Goal: Contribute content

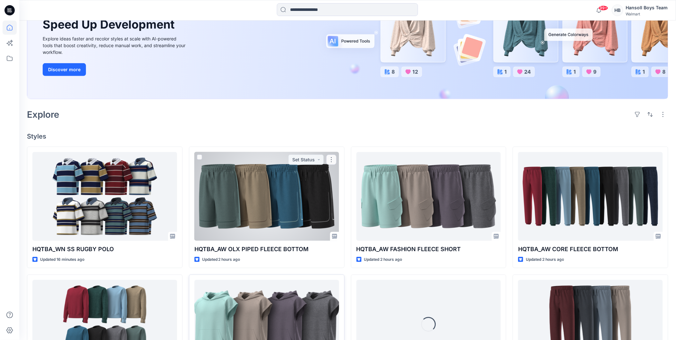
scroll to position [178, 0]
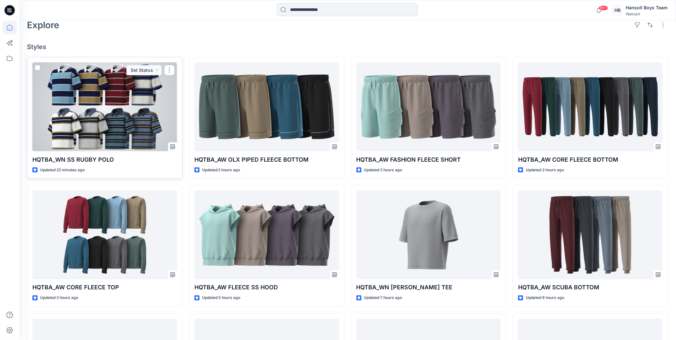
click at [112, 109] on div at bounding box center [104, 107] width 145 height 89
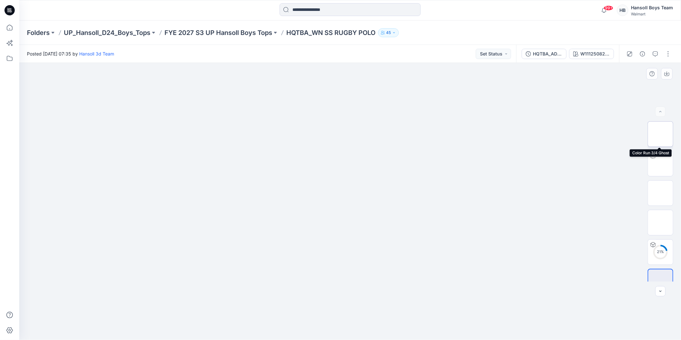
click at [660, 134] on img at bounding box center [660, 134] width 0 height 0
click at [656, 53] on icon "button" at bounding box center [655, 53] width 5 height 5
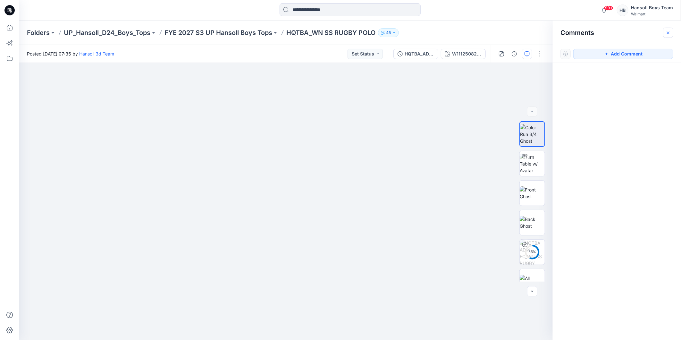
click at [668, 34] on icon "button" at bounding box center [668, 32] width 5 height 5
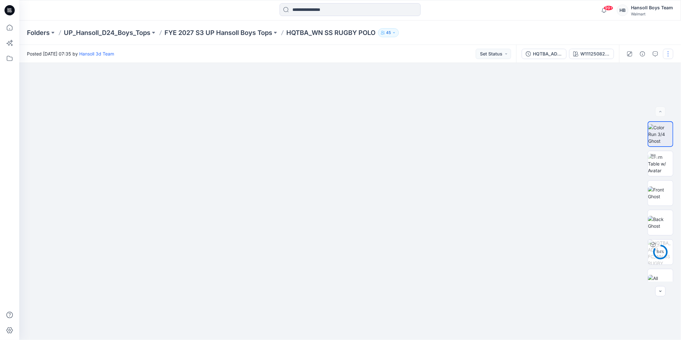
click at [669, 53] on button "button" at bounding box center [668, 54] width 10 height 10
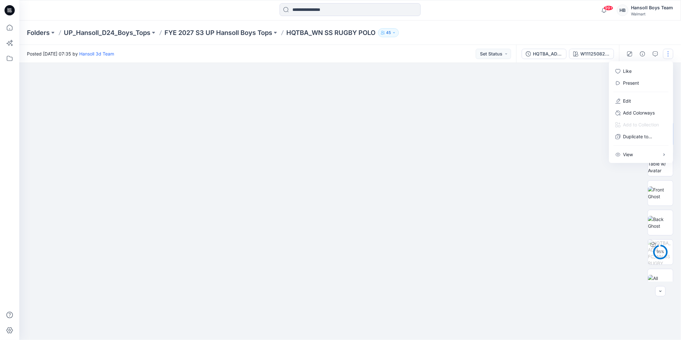
click at [585, 43] on div "Folders UP_Hansoll_D24_Boys_Tops FYE 2027 S3 UP Hansoll Boys Tops HQTBA_WN SS R…" at bounding box center [350, 33] width 662 height 24
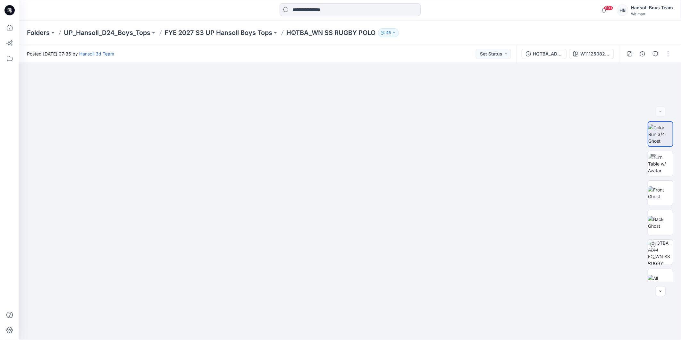
click at [468, 20] on div "99+ Notifications Hansoll 3d Team has updated HQTBA_WN SS RUGBY POLO with HQTBA…" at bounding box center [350, 10] width 662 height 21
drag, startPoint x: 230, startPoint y: 26, endPoint x: 225, endPoint y: 30, distance: 6.4
click at [225, 30] on div "Folders UP_Hansoll_D24_Boys_Tops FYE 2027 S3 UP Hansoll Boys Tops HQTBA_WN SS R…" at bounding box center [350, 33] width 662 height 24
click at [13, 28] on icon at bounding box center [10, 28] width 14 height 14
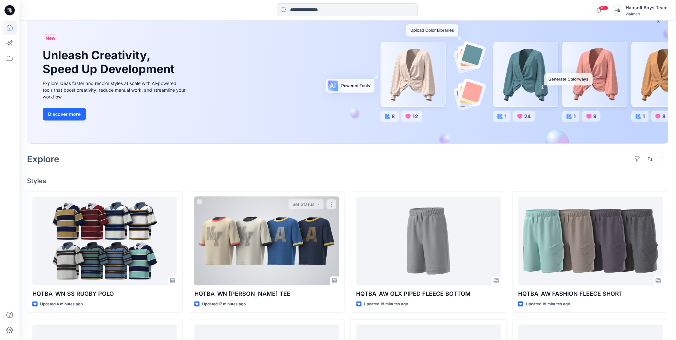
scroll to position [142, 0]
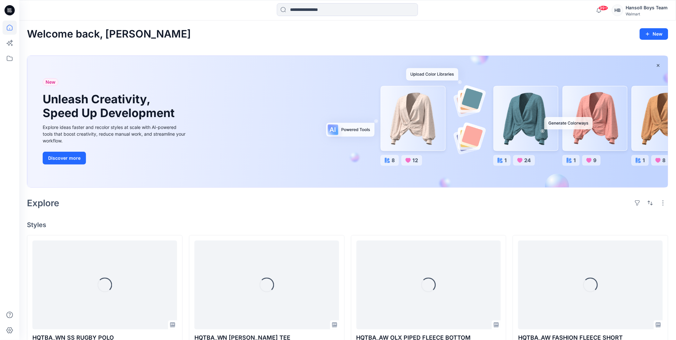
click at [230, 36] on div "Welcome back, Hansoll New" at bounding box center [347, 34] width 641 height 12
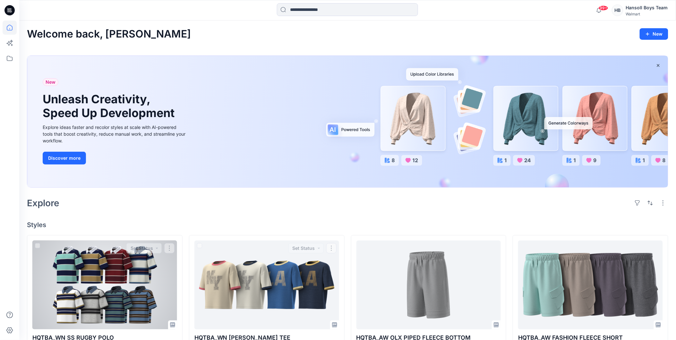
drag, startPoint x: 128, startPoint y: 281, endPoint x: 234, endPoint y: 228, distance: 118.4
click at [128, 281] on div at bounding box center [104, 284] width 145 height 89
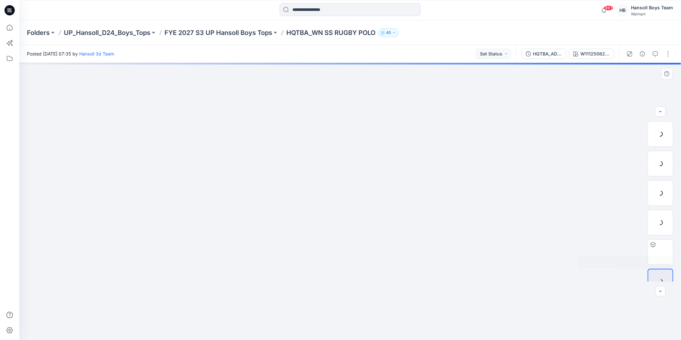
scroll to position [13, 0]
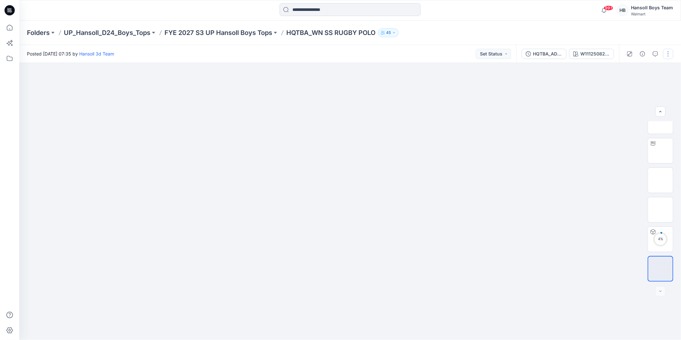
click at [669, 52] on button "button" at bounding box center [668, 54] width 10 height 10
click at [635, 102] on button "Edit" at bounding box center [641, 101] width 59 height 12
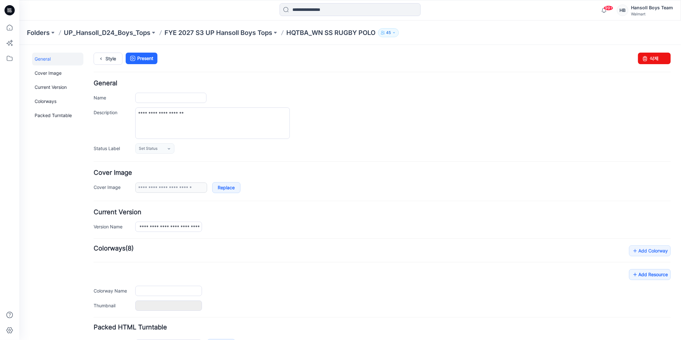
type input "**********"
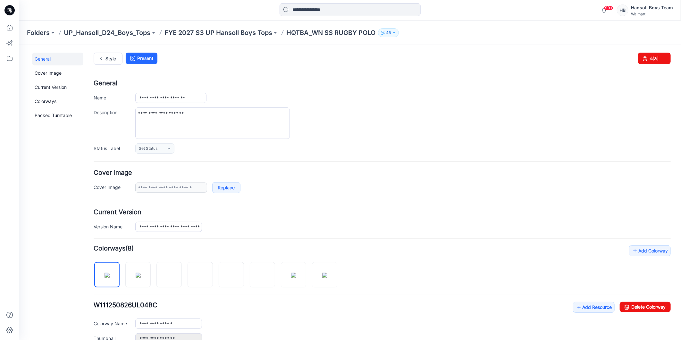
click at [395, 158] on form "**********" at bounding box center [381, 287] width 577 height 415
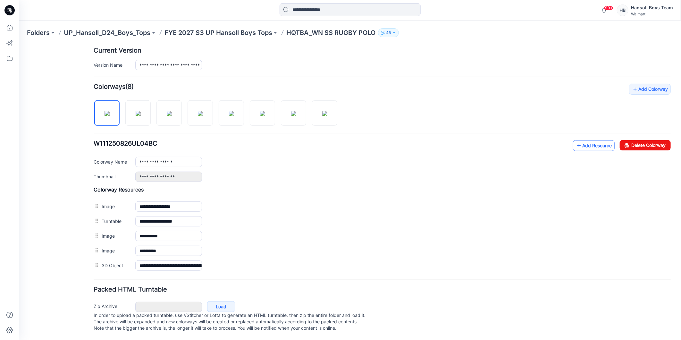
click at [582, 141] on link "Add Resource" at bounding box center [594, 145] width 42 height 11
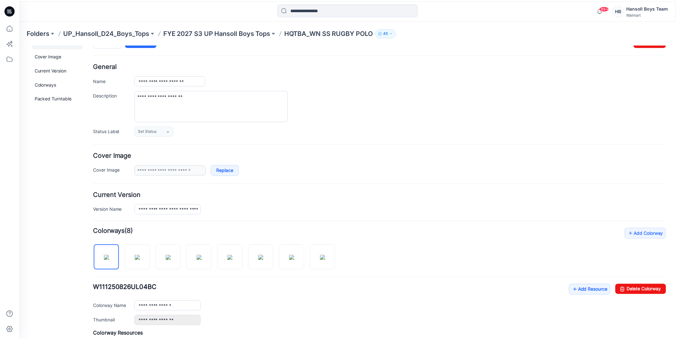
scroll to position [5, 0]
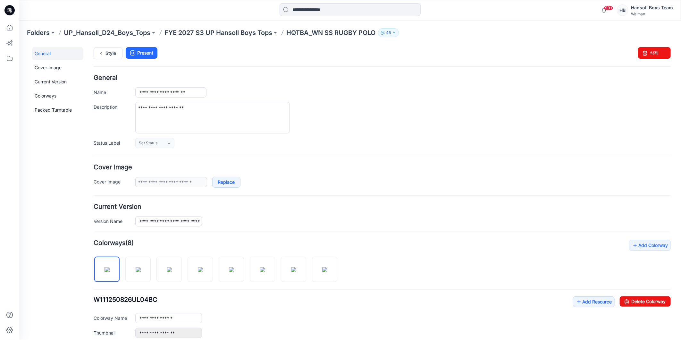
click at [8, 14] on icon at bounding box center [9, 10] width 10 height 10
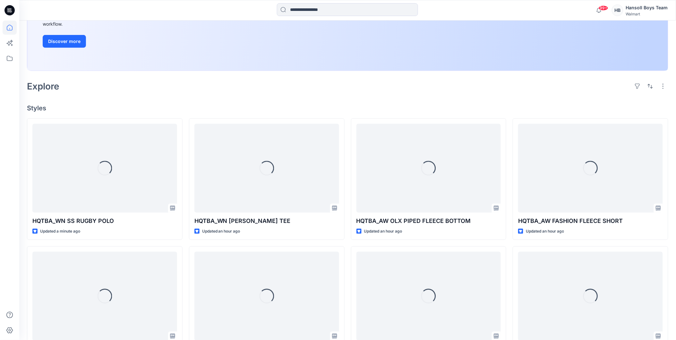
scroll to position [178, 0]
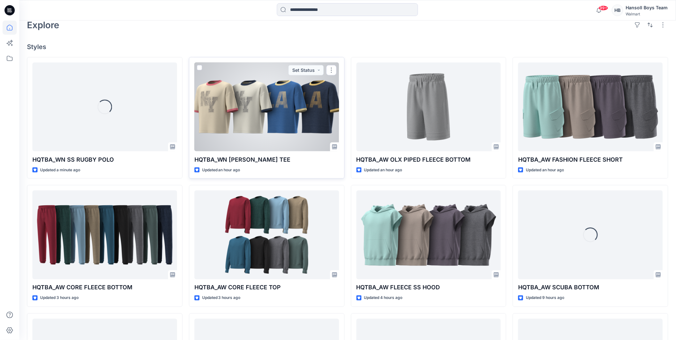
click at [255, 116] on div at bounding box center [266, 107] width 145 height 89
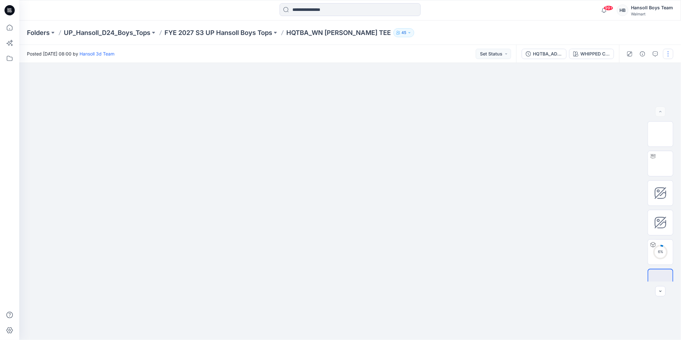
click at [668, 52] on button "button" at bounding box center [668, 54] width 10 height 10
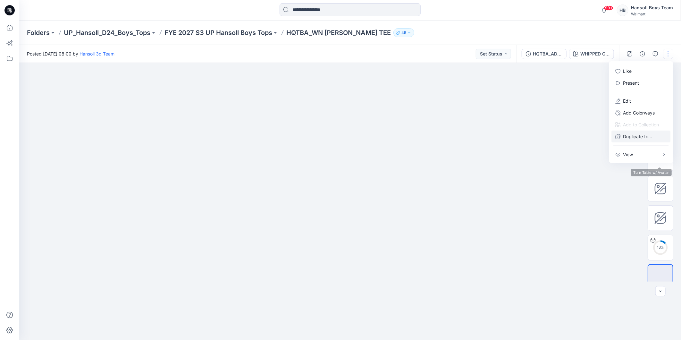
scroll to position [13, 0]
click at [639, 102] on button "Edit" at bounding box center [641, 101] width 59 height 12
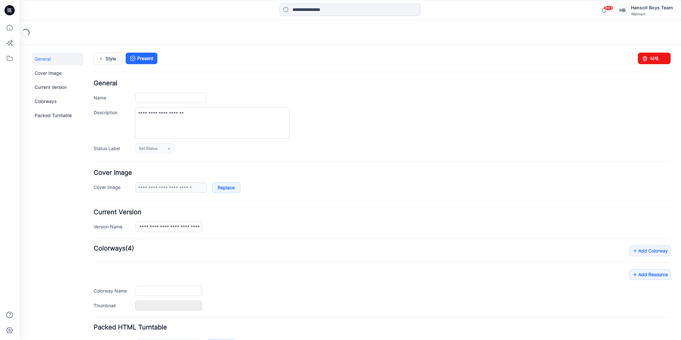
type input "**********"
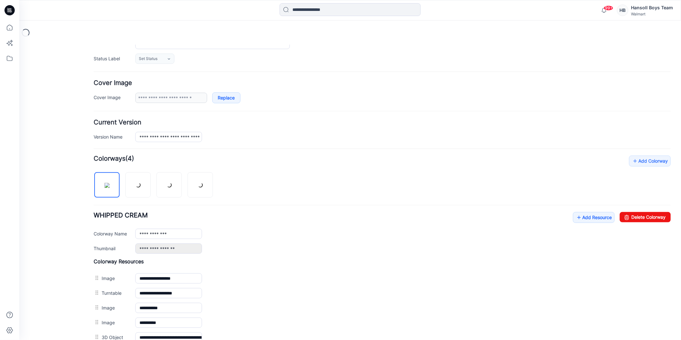
scroll to position [169, 0]
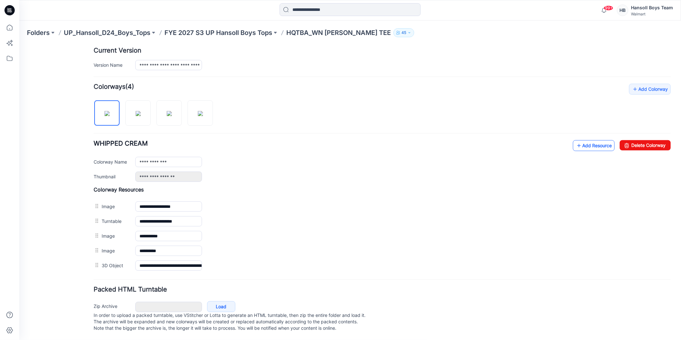
click at [588, 141] on link "Add Resource" at bounding box center [594, 145] width 42 height 11
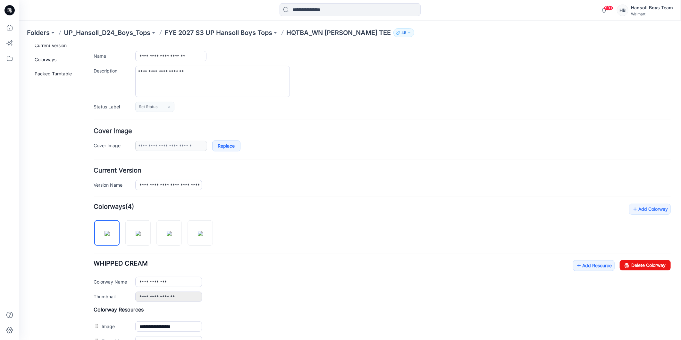
scroll to position [0, 0]
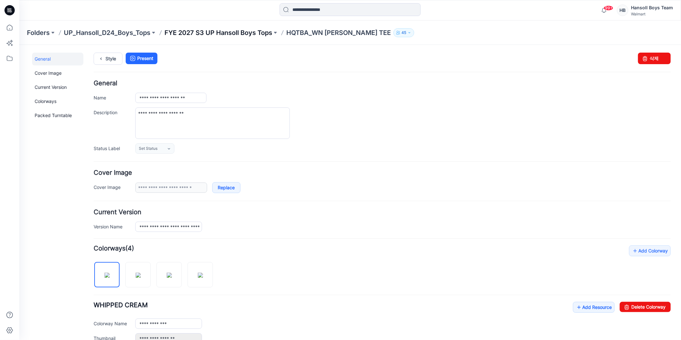
click at [240, 28] on p "FYE 2027 S3 UP Hansoll Boys Tops" at bounding box center [218, 32] width 108 height 9
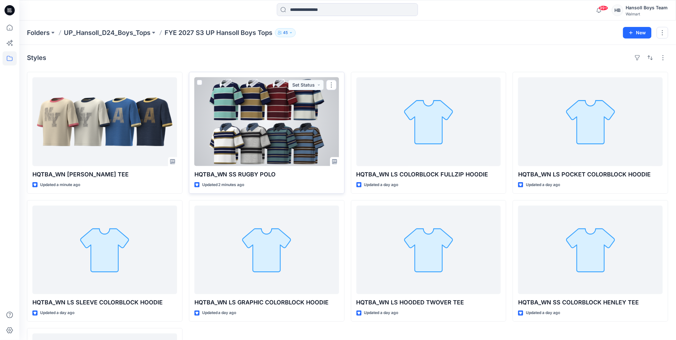
click at [274, 129] on div at bounding box center [266, 121] width 145 height 89
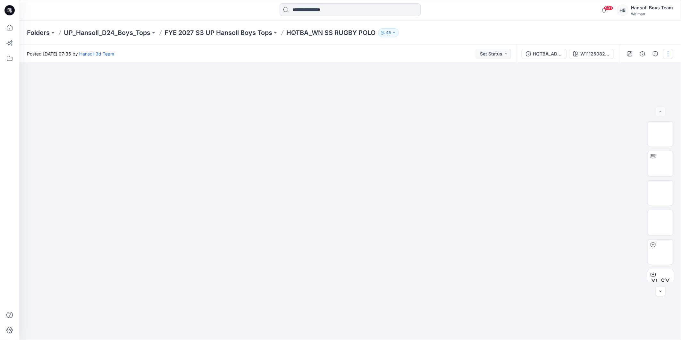
click at [664, 53] on button "button" at bounding box center [668, 54] width 10 height 10
click at [646, 98] on button "Edit" at bounding box center [641, 101] width 59 height 12
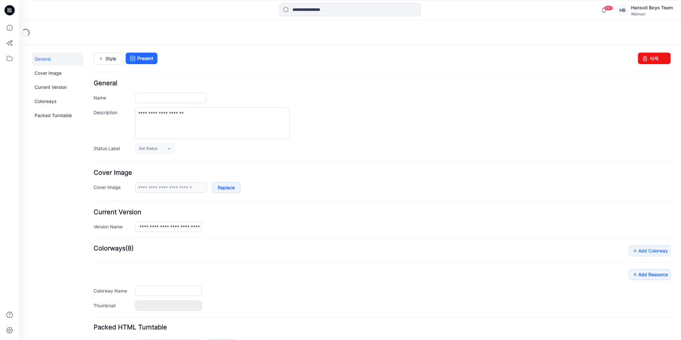
type input "**********"
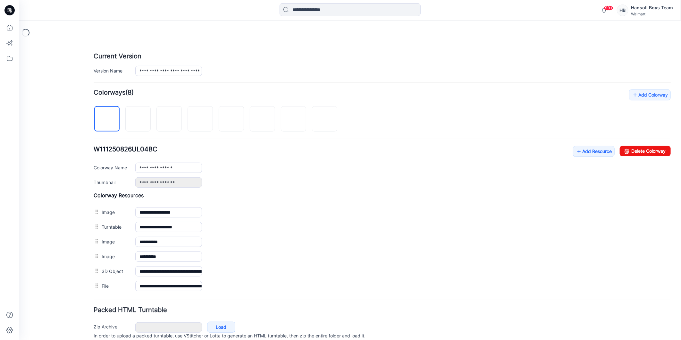
scroll to position [184, 0]
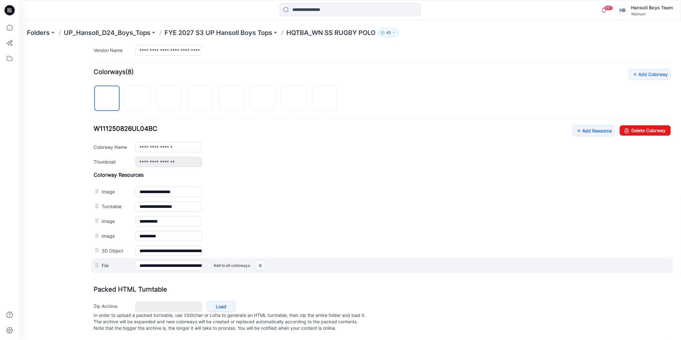
drag, startPoint x: 395, startPoint y: 84, endPoint x: 259, endPoint y: 259, distance: 221.9
click at [259, 260] on img at bounding box center [260, 265] width 10 height 11
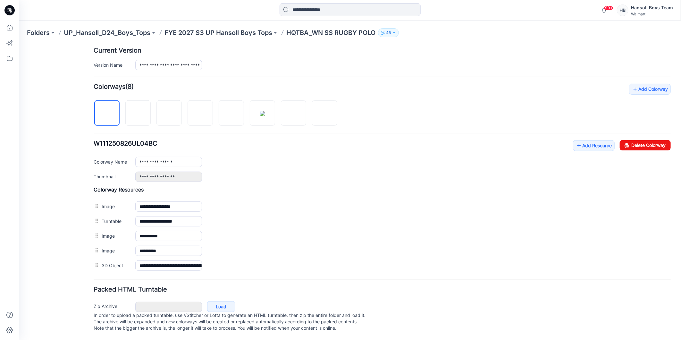
scroll to position [169, 0]
click at [581, 140] on link "Add Resource" at bounding box center [594, 145] width 42 height 11
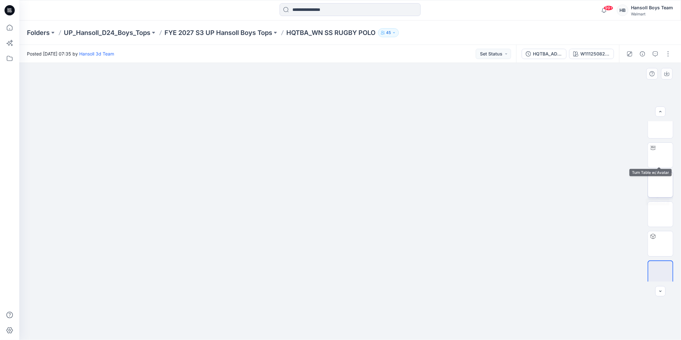
scroll to position [13, 0]
click at [665, 52] on button "button" at bounding box center [668, 54] width 10 height 10
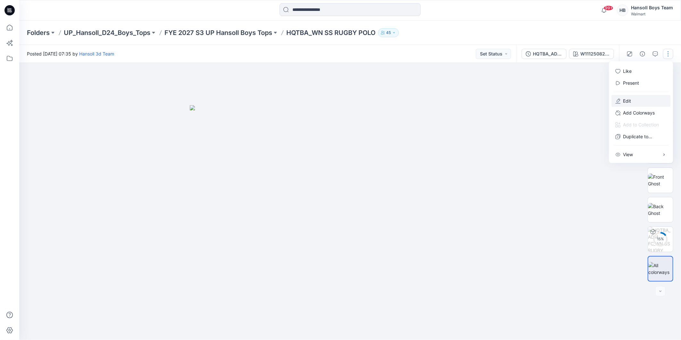
click at [632, 98] on button "Edit" at bounding box center [641, 101] width 59 height 12
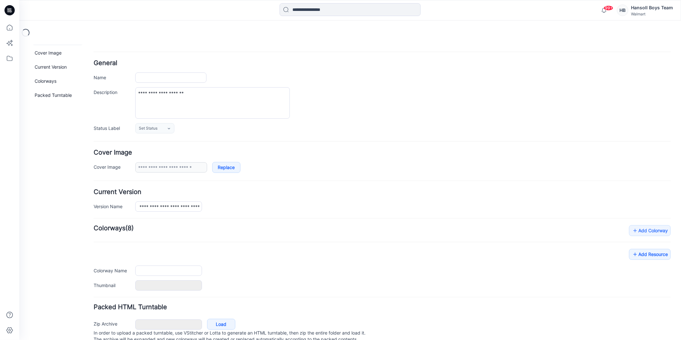
type input "**********"
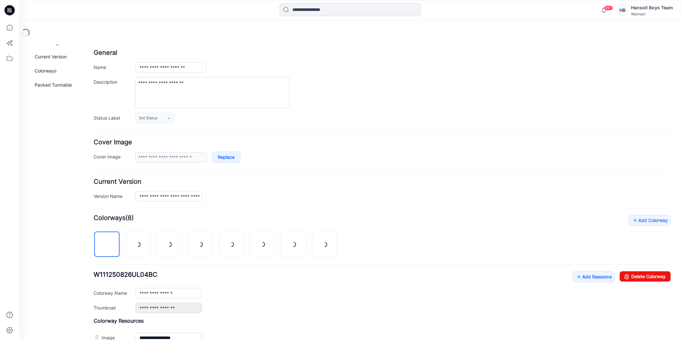
scroll to position [45, 0]
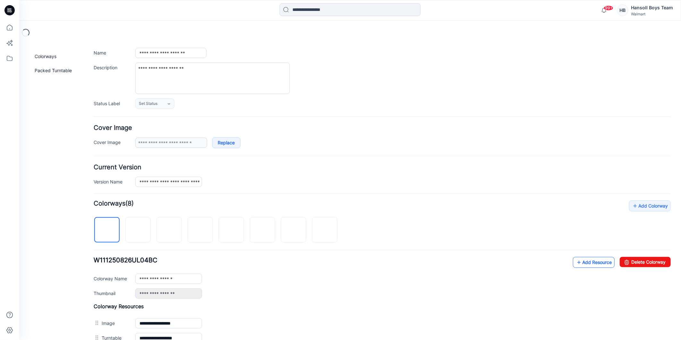
click at [585, 263] on link "Add Resource" at bounding box center [594, 261] width 42 height 11
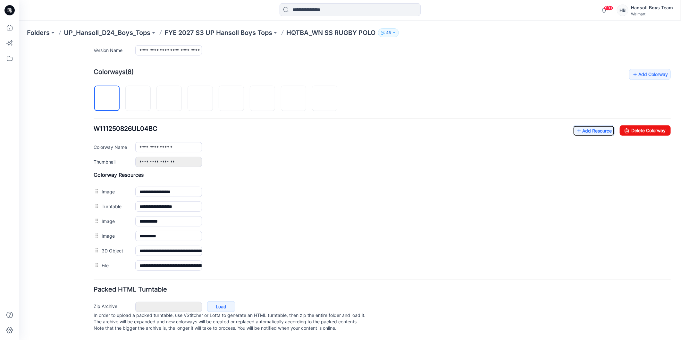
scroll to position [184, 0]
click at [251, 33] on p "FYE 2027 S3 UP Hansoll Boys Tops" at bounding box center [218, 32] width 108 height 9
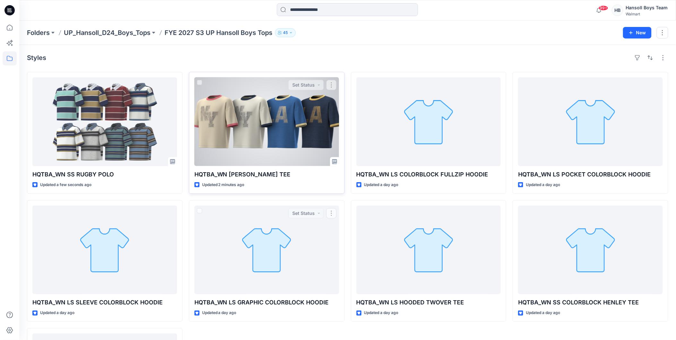
drag, startPoint x: 259, startPoint y: 137, endPoint x: 265, endPoint y: 143, distance: 8.2
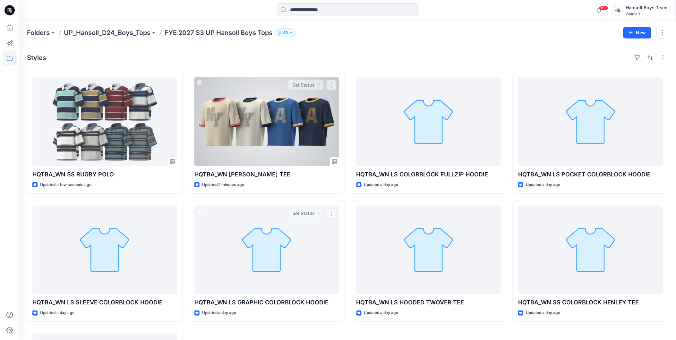
click at [260, 138] on div at bounding box center [266, 121] width 145 height 89
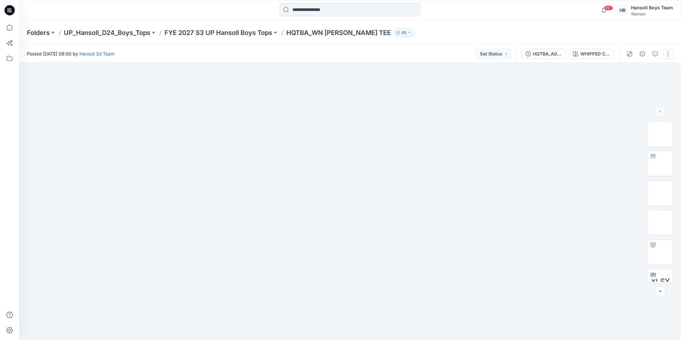
click at [667, 52] on button "button" at bounding box center [668, 54] width 10 height 10
click at [628, 99] on p "Edit" at bounding box center [627, 100] width 8 height 7
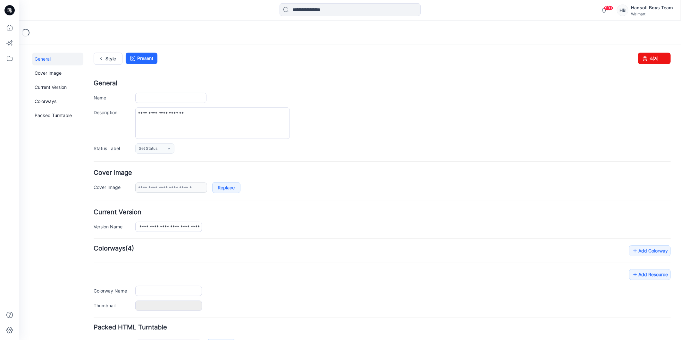
type input "**********"
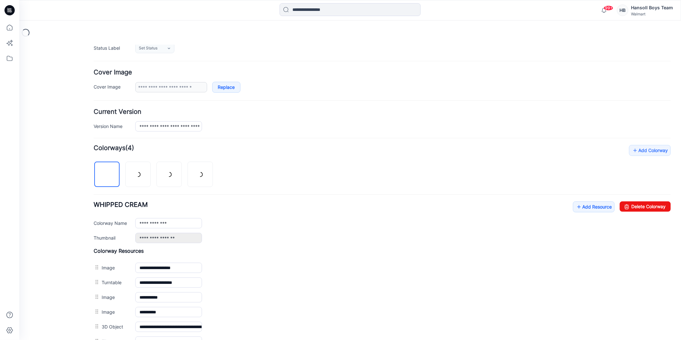
scroll to position [184, 0]
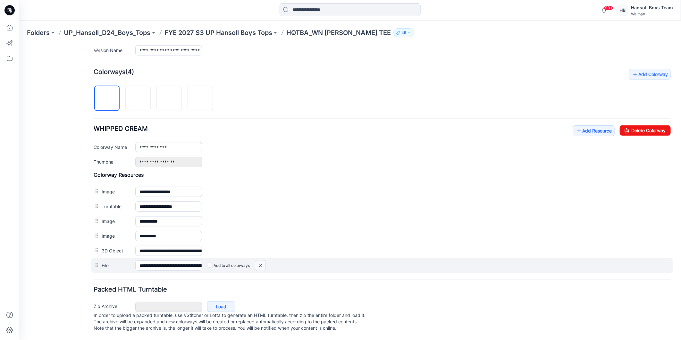
click at [261, 260] on img at bounding box center [260, 265] width 10 height 11
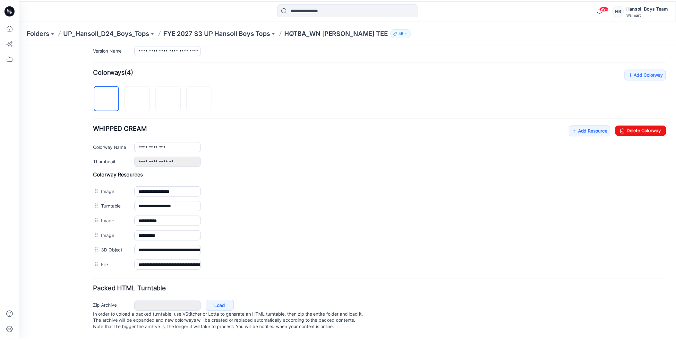
scroll to position [169, 0]
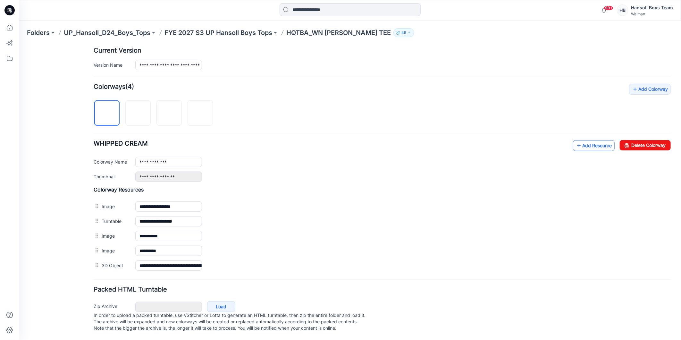
click at [585, 140] on link "Add Resource" at bounding box center [594, 145] width 42 height 11
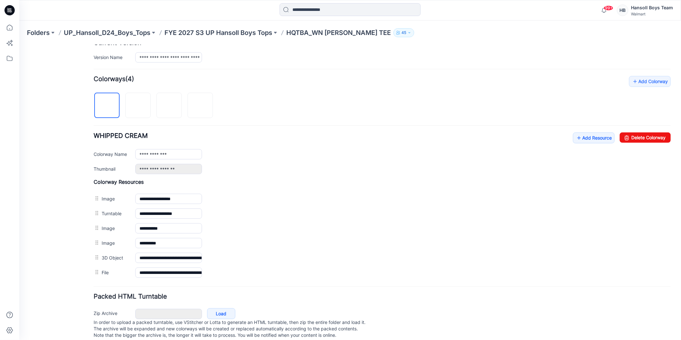
click at [387, 94] on div "**********" at bounding box center [381, 178] width 577 height 204
click at [246, 31] on p "FYE 2027 S3 UP Hansoll Boys Tops" at bounding box center [218, 32] width 108 height 9
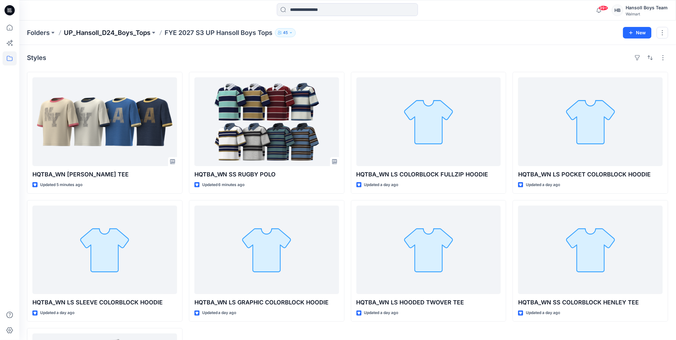
click at [131, 35] on p "UP_Hansoll_D24_Boys_Tops" at bounding box center [107, 32] width 87 height 9
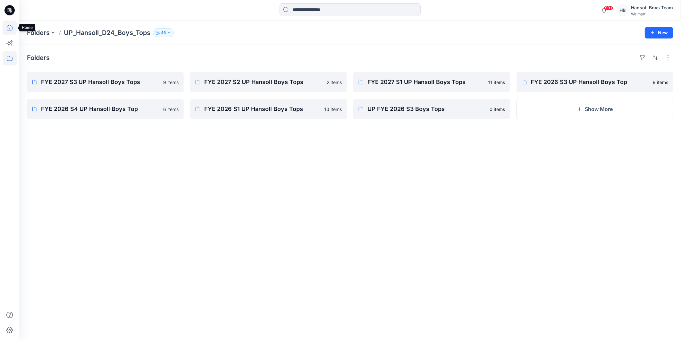
click at [11, 29] on icon at bounding box center [10, 28] width 14 height 14
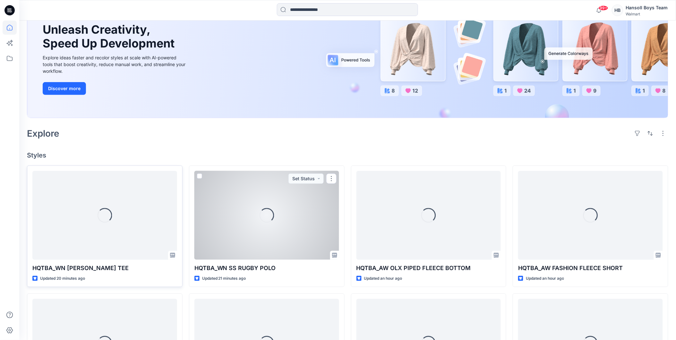
scroll to position [71, 0]
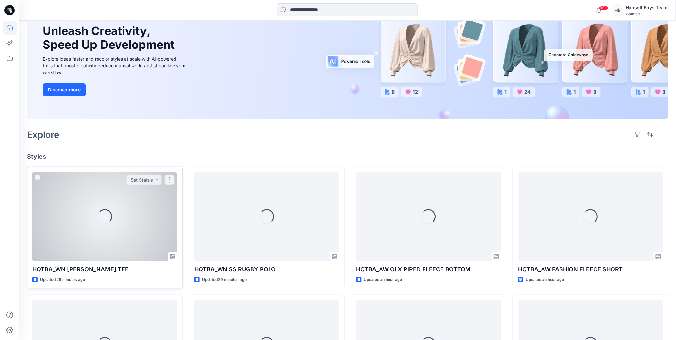
scroll to position [71, 0]
